Goal: Transaction & Acquisition: Purchase product/service

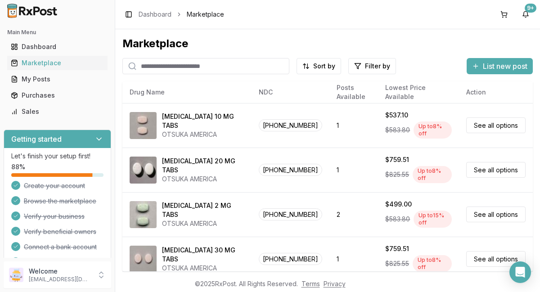
click at [243, 67] on input "search" at bounding box center [205, 66] width 167 height 16
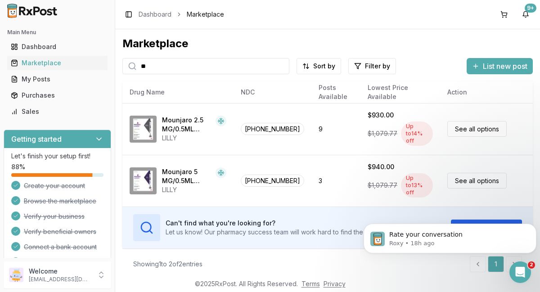
type input "*"
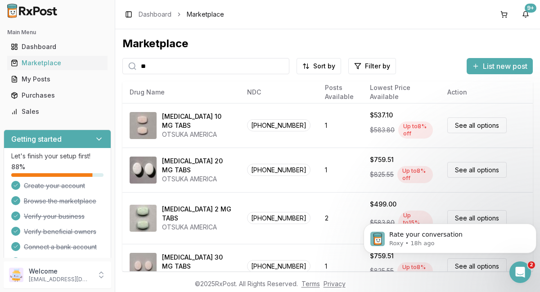
type input "*"
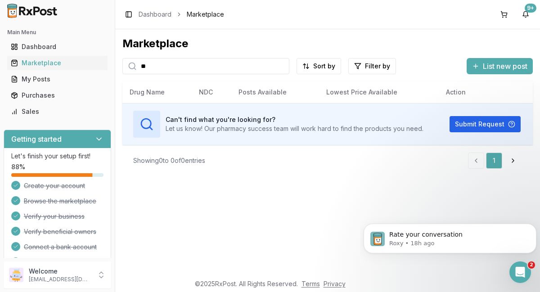
type input "*"
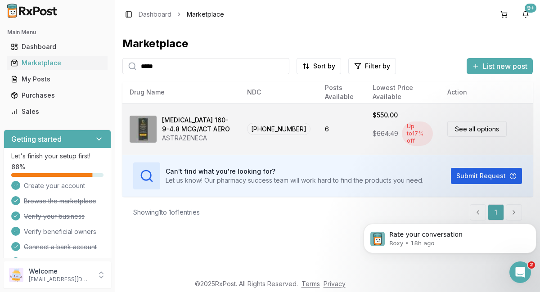
type input "*****"
click at [482, 127] on link "See all options" at bounding box center [476, 129] width 59 height 16
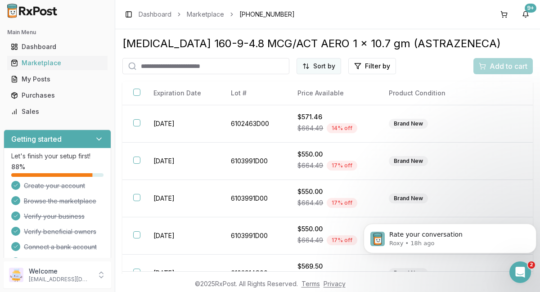
click at [327, 69] on html "Main Menu Dashboard Marketplace My Posts Purchases Sales Getting started Let's …" at bounding box center [270, 146] width 540 height 292
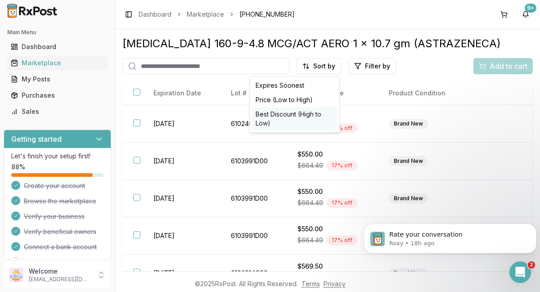
click at [295, 122] on div "Best Discount (High to Low)" at bounding box center [295, 118] width 86 height 23
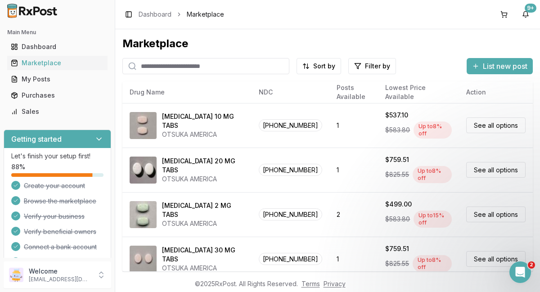
click at [32, 15] on img at bounding box center [33, 11] width 58 height 14
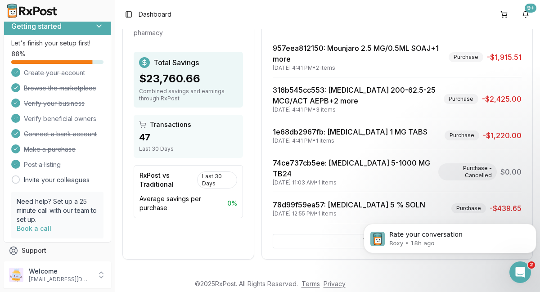
scroll to position [134, 0]
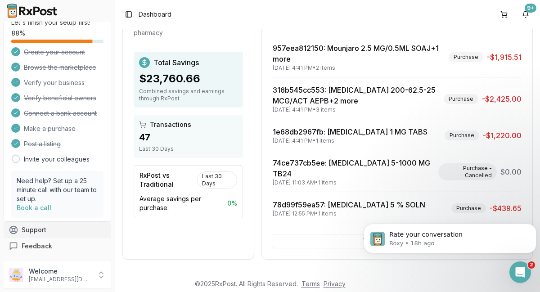
click at [38, 229] on button "Support" at bounding box center [58, 230] width 108 height 16
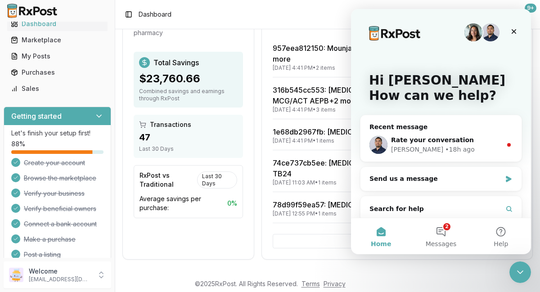
scroll to position [0, 0]
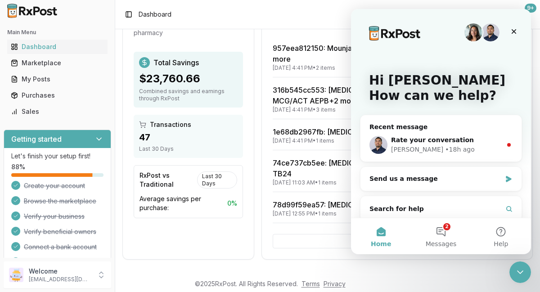
click at [121, 45] on div "Store Dashboard Last 30 Days Status: Active SCOTTS PHARMACY LLC • # 1669418125 …" at bounding box center [327, 151] width 425 height 245
click at [514, 32] on icon "Close" at bounding box center [514, 31] width 5 height 5
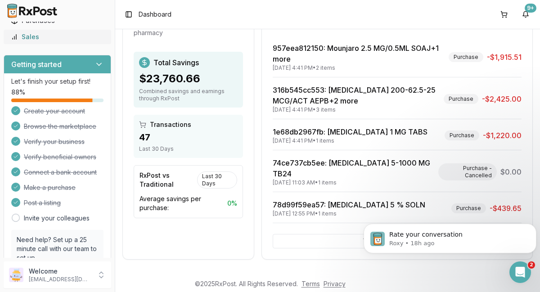
scroll to position [134, 0]
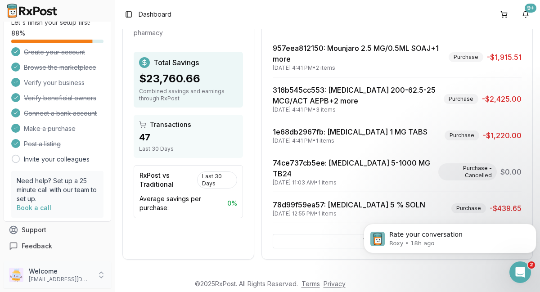
click at [43, 275] on p "Welcome" at bounding box center [60, 271] width 63 height 9
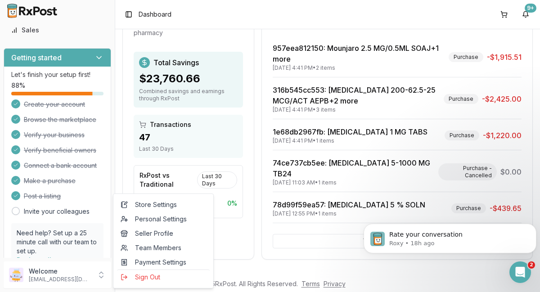
scroll to position [0, 0]
